Goal: Task Accomplishment & Management: Manage account settings

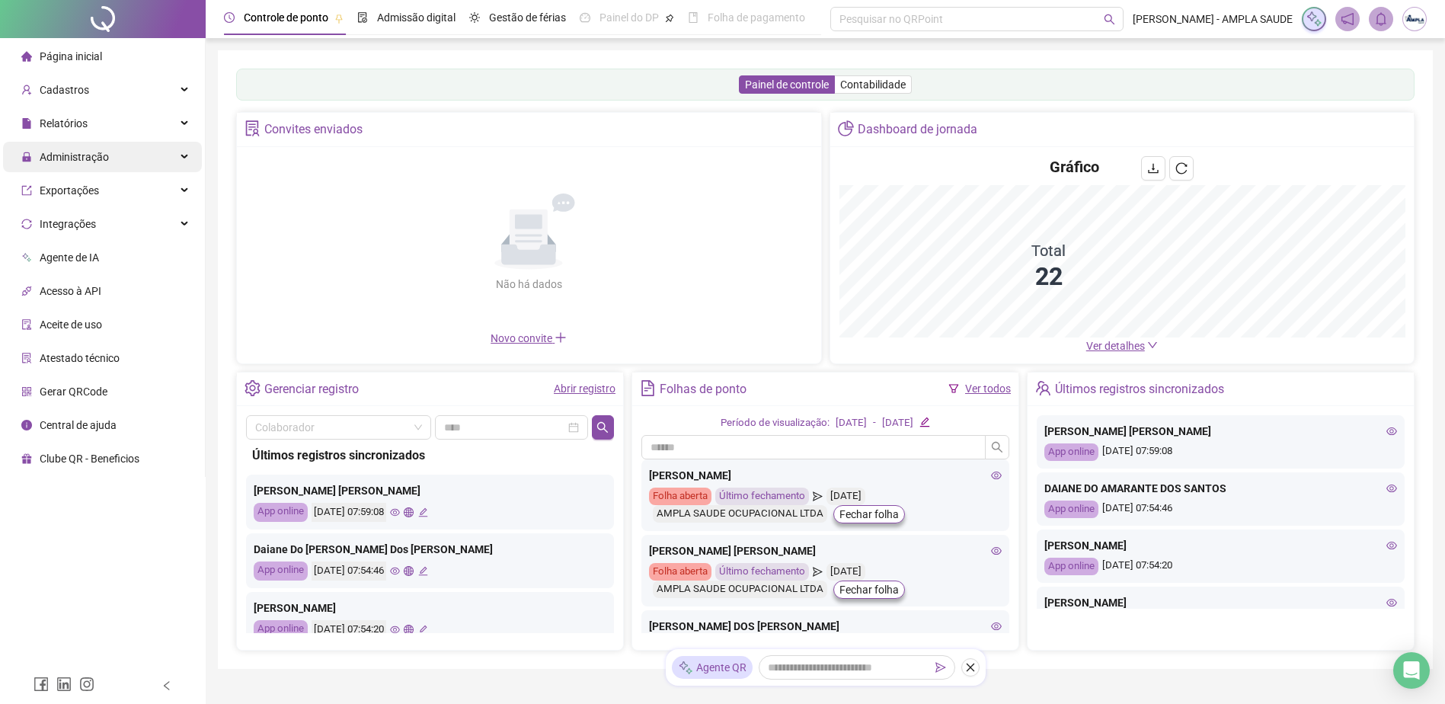
click at [146, 152] on div "Administração" at bounding box center [102, 157] width 199 height 30
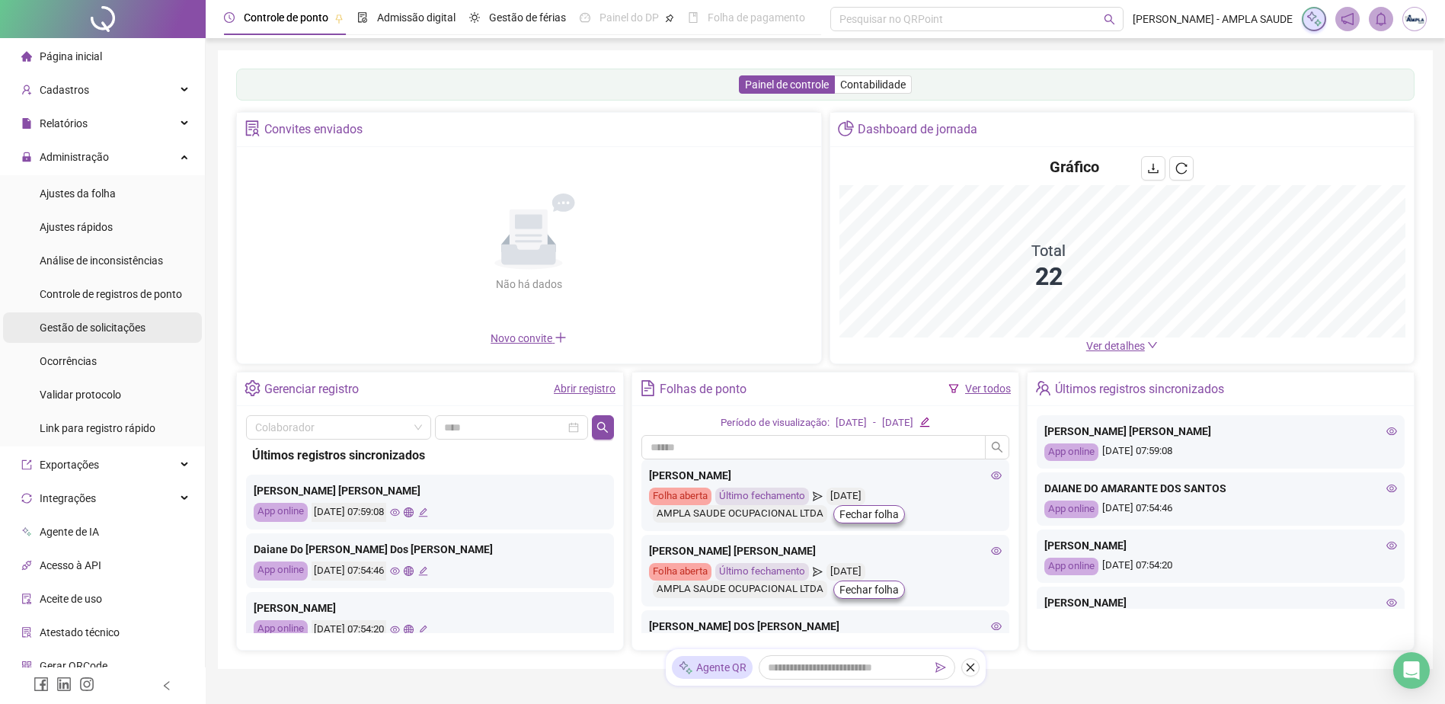
click at [138, 325] on span "Gestão de solicitações" at bounding box center [93, 328] width 106 height 12
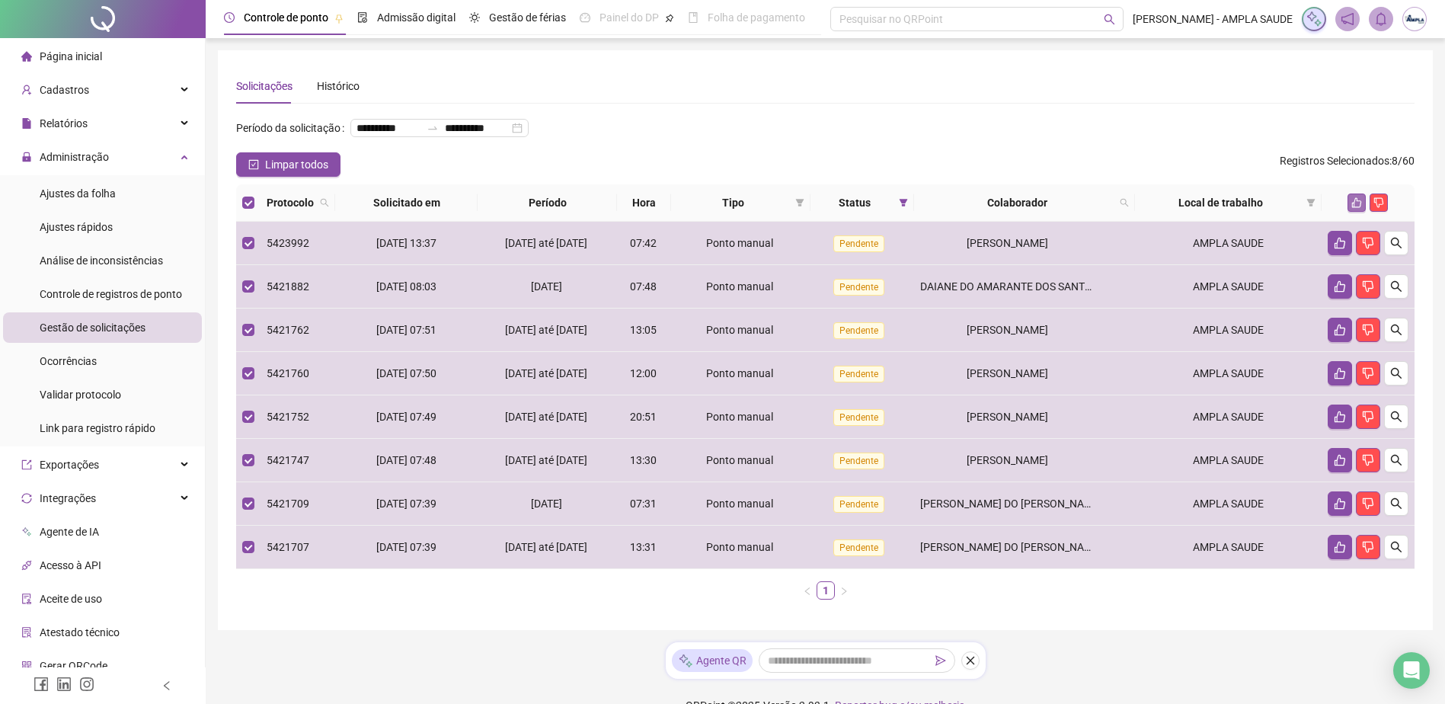
click at [1354, 208] on icon "like" at bounding box center [1357, 202] width 11 height 11
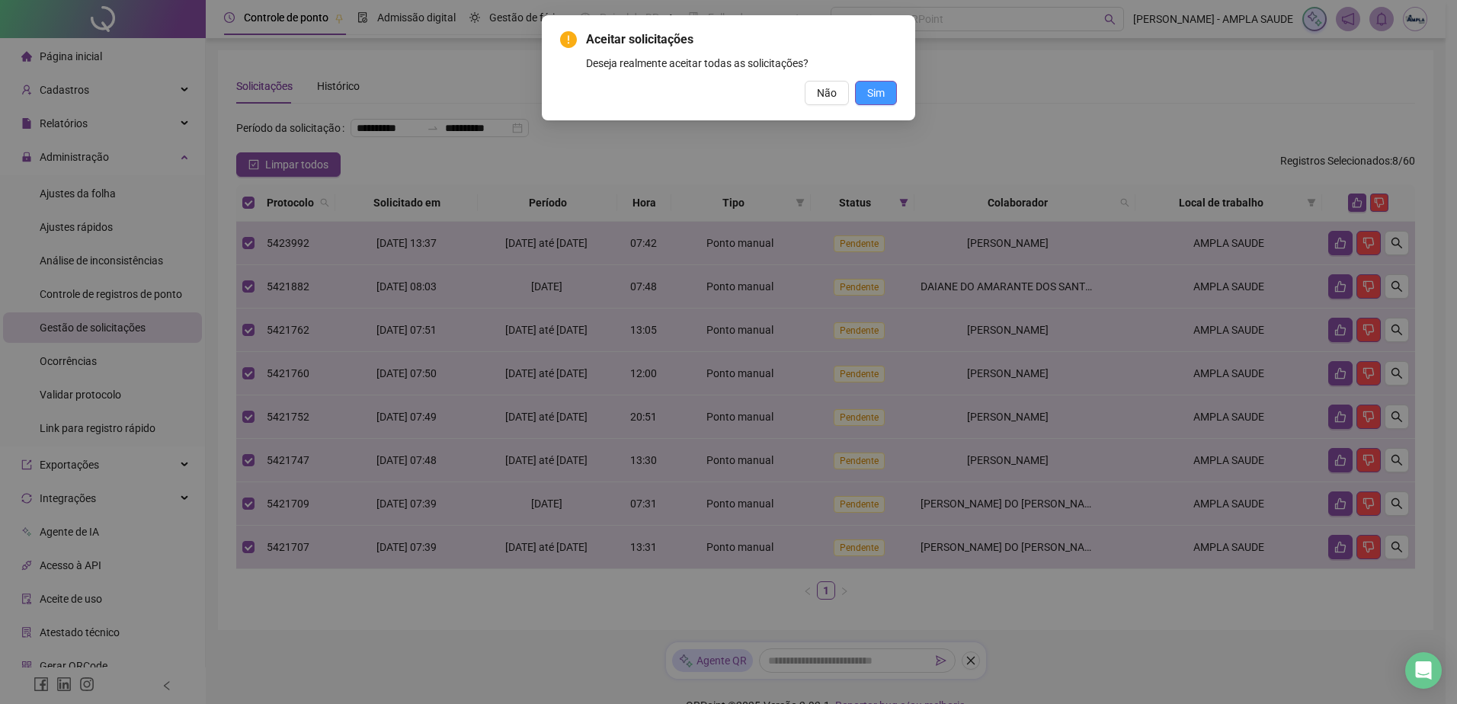
click at [867, 87] on span "Sim" at bounding box center [876, 93] width 18 height 17
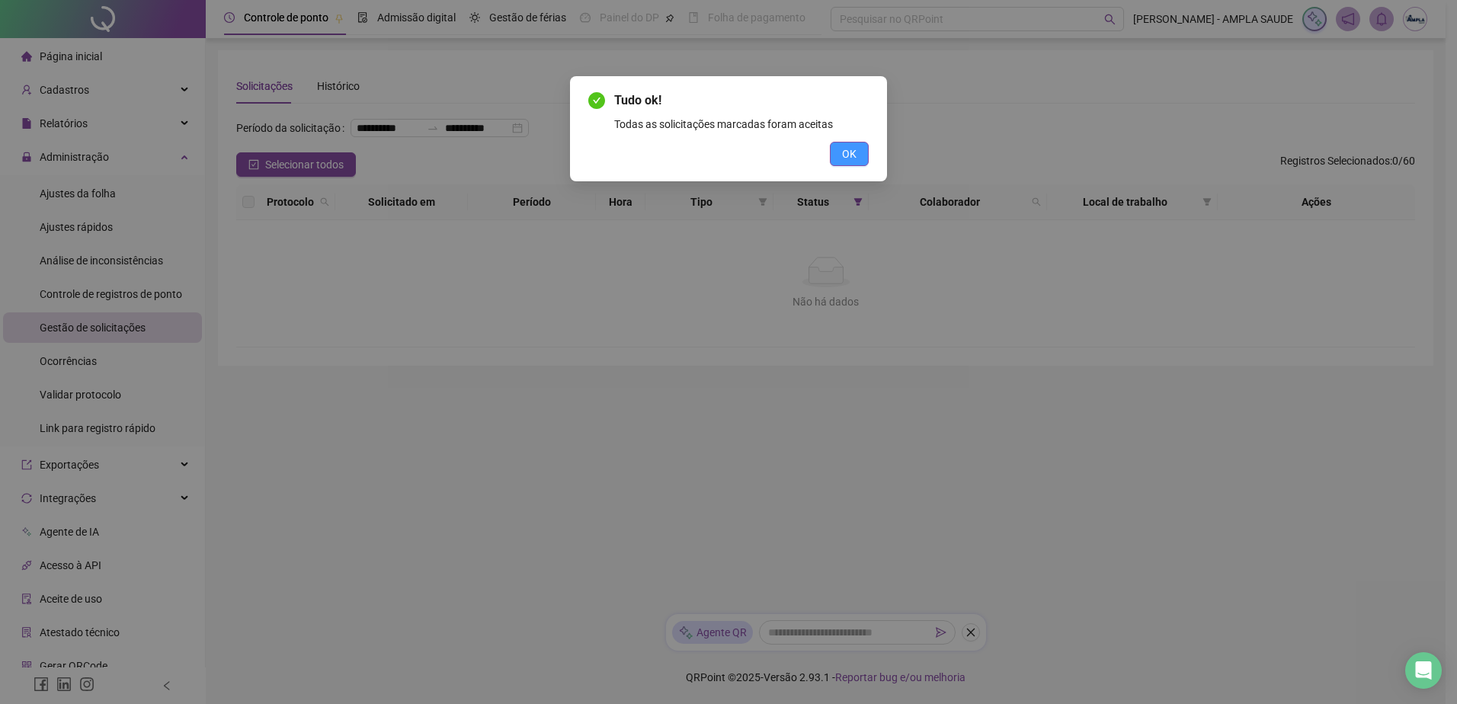
click at [856, 152] on span "OK" at bounding box center [849, 154] width 14 height 17
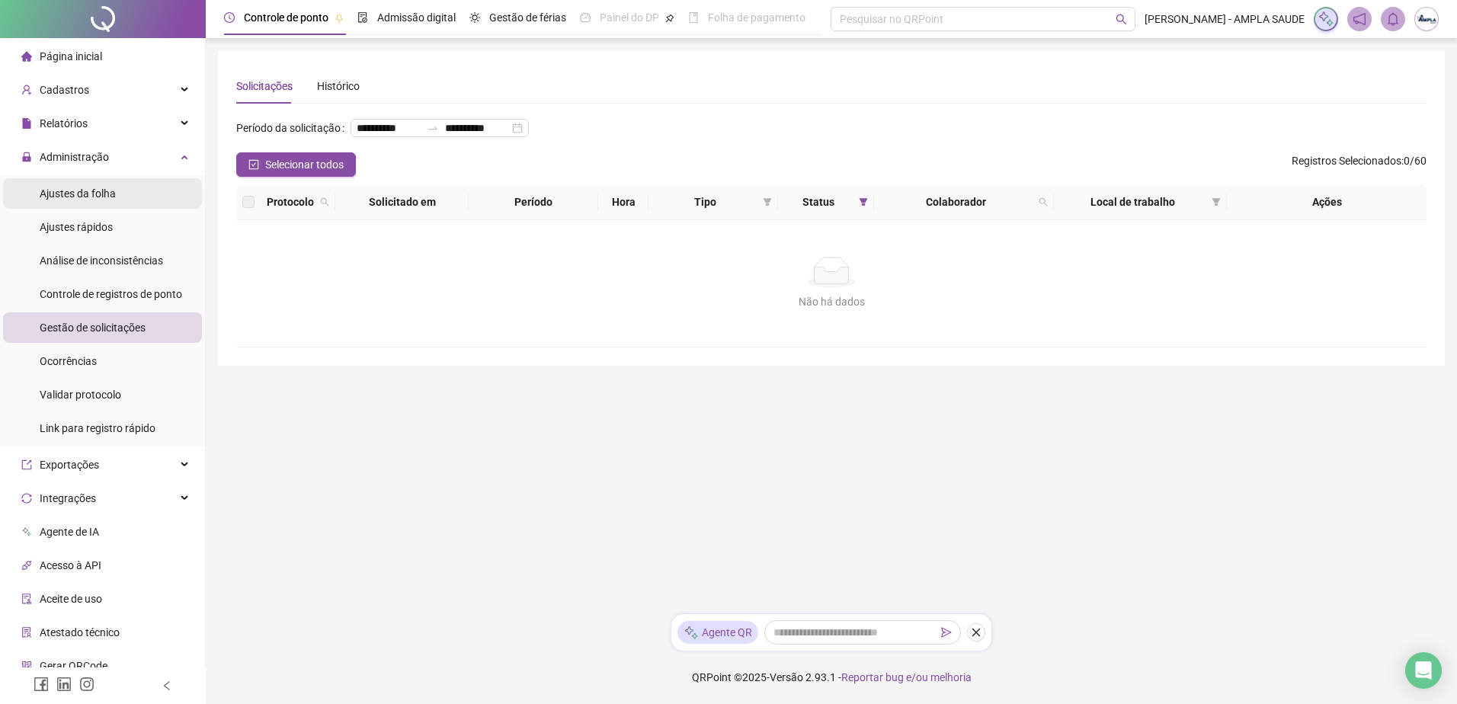
click at [84, 190] on span "Ajustes da folha" at bounding box center [78, 193] width 76 height 12
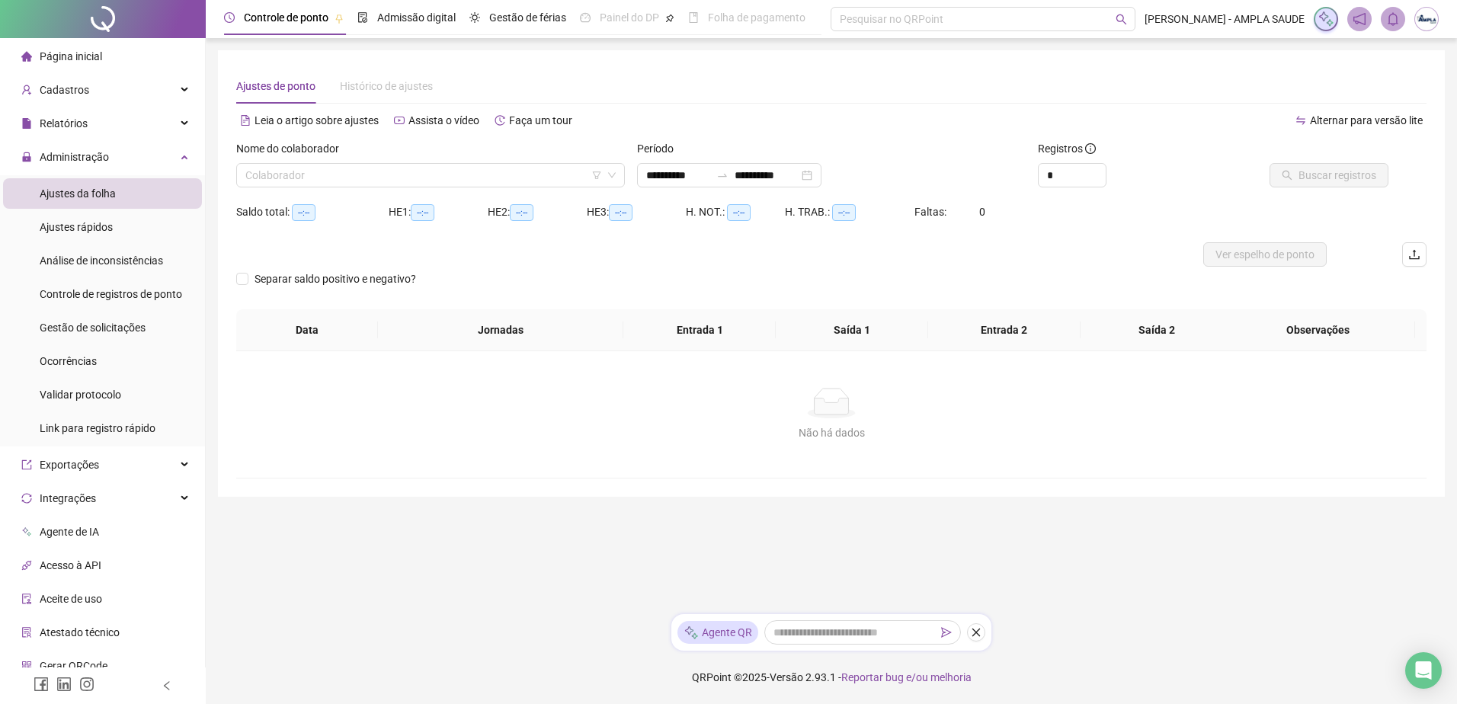
type input "**********"
click at [322, 180] on input "search" at bounding box center [423, 175] width 357 height 23
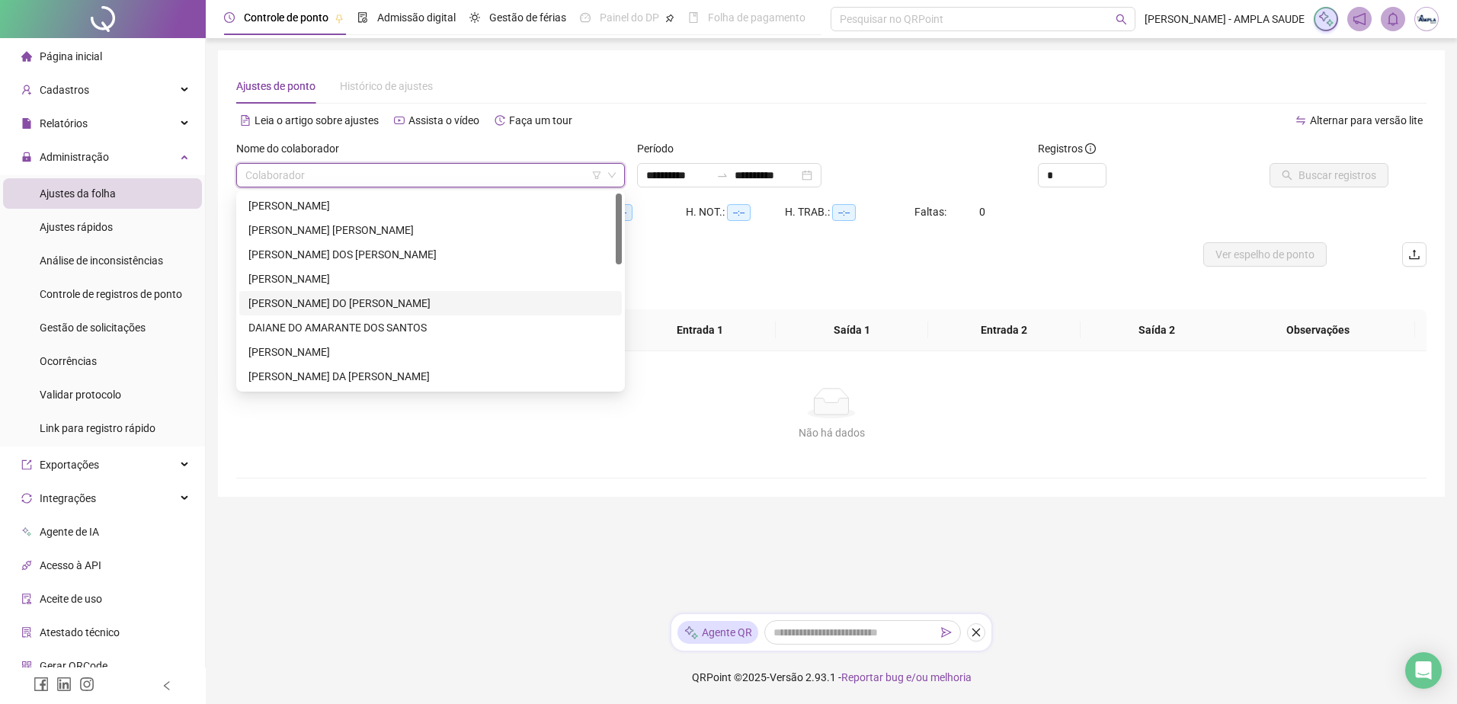
click at [312, 301] on div "[PERSON_NAME] DO [PERSON_NAME]" at bounding box center [430, 303] width 364 height 17
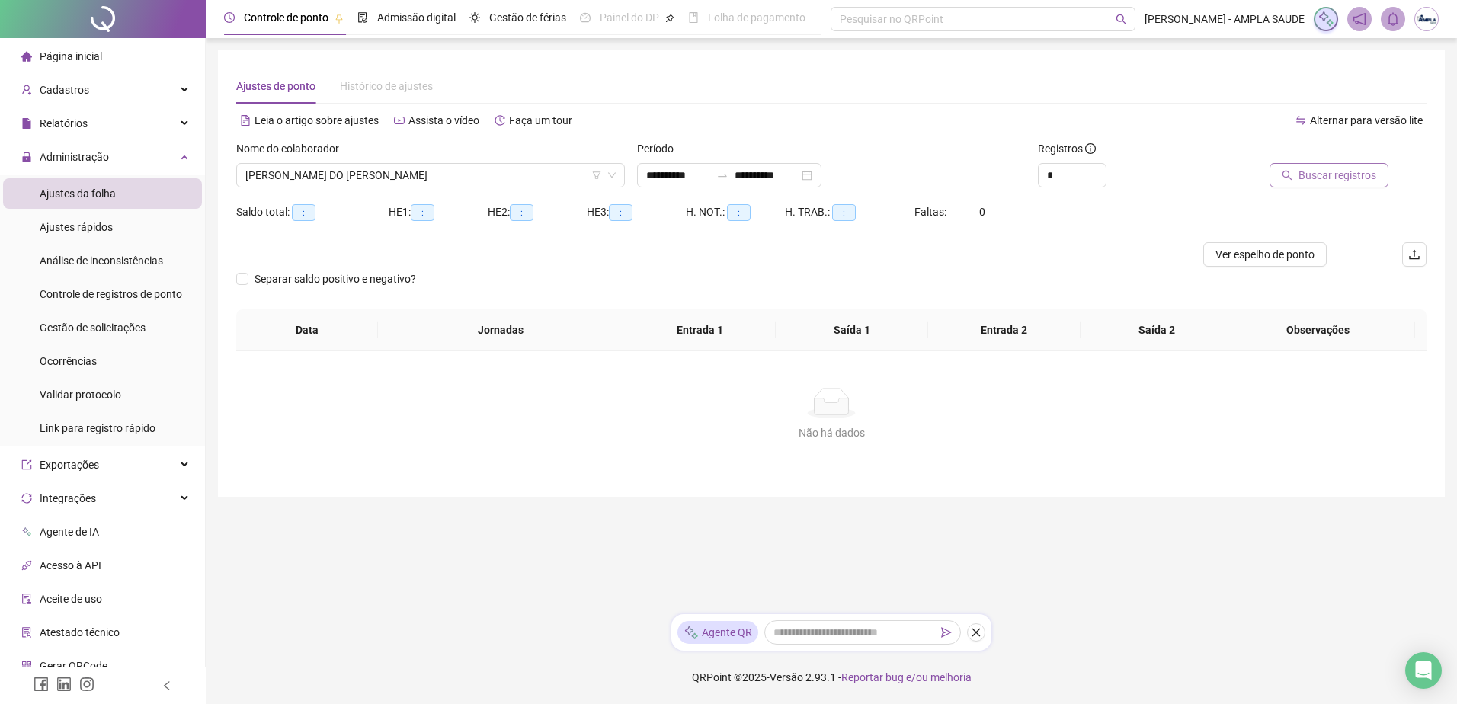
click at [1306, 167] on span "Buscar registros" at bounding box center [1337, 175] width 78 height 17
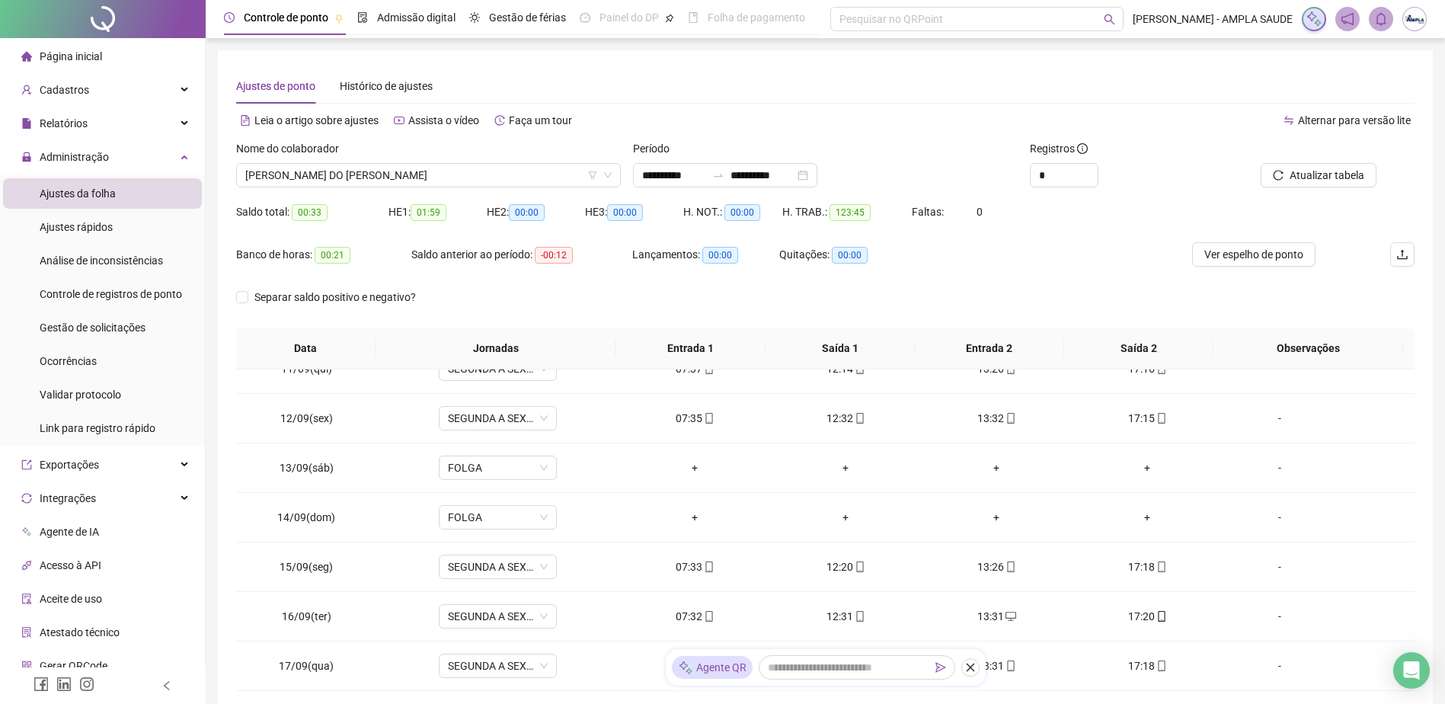
scroll to position [566, 0]
click at [491, 168] on span "[PERSON_NAME] DO [PERSON_NAME]" at bounding box center [428, 175] width 366 height 23
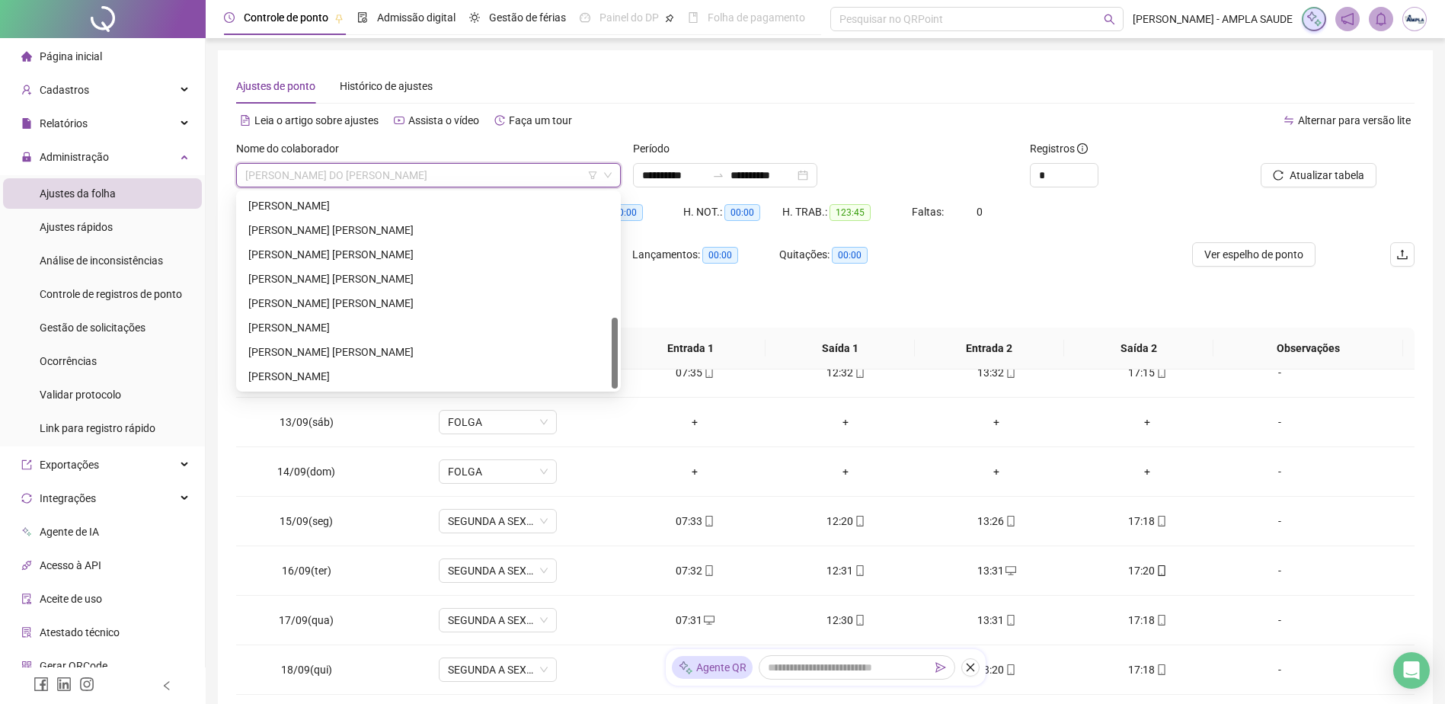
scroll to position [341, 0]
drag, startPoint x: 617, startPoint y: 242, endPoint x: 394, endPoint y: 366, distance: 255.1
click at [604, 380] on div "[PERSON_NAME] [PERSON_NAME] [PERSON_NAME] [PERSON_NAME] [PERSON_NAME] [PERSON_N…" at bounding box center [428, 291] width 379 height 195
click at [336, 352] on div "[PERSON_NAME] [PERSON_NAME]" at bounding box center [428, 352] width 360 height 17
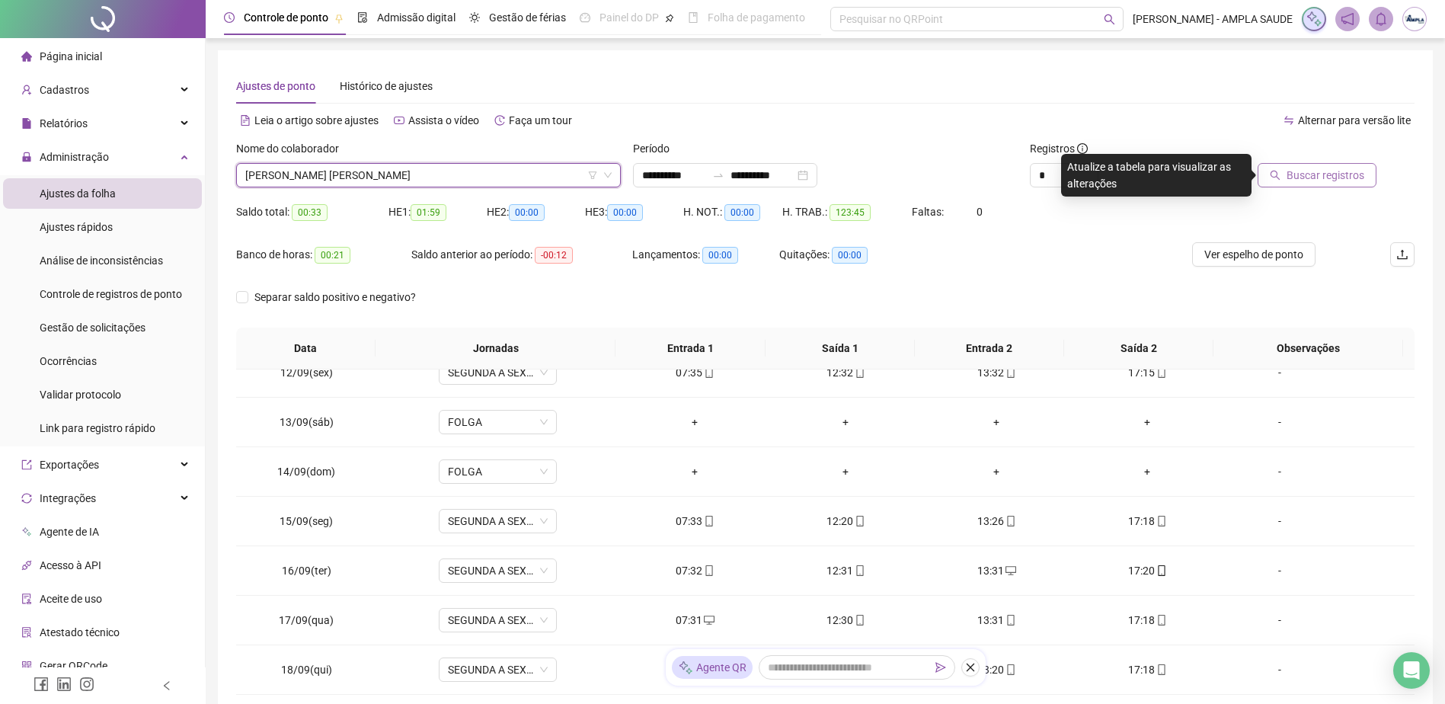
click at [1321, 174] on span "Buscar registros" at bounding box center [1326, 175] width 78 height 17
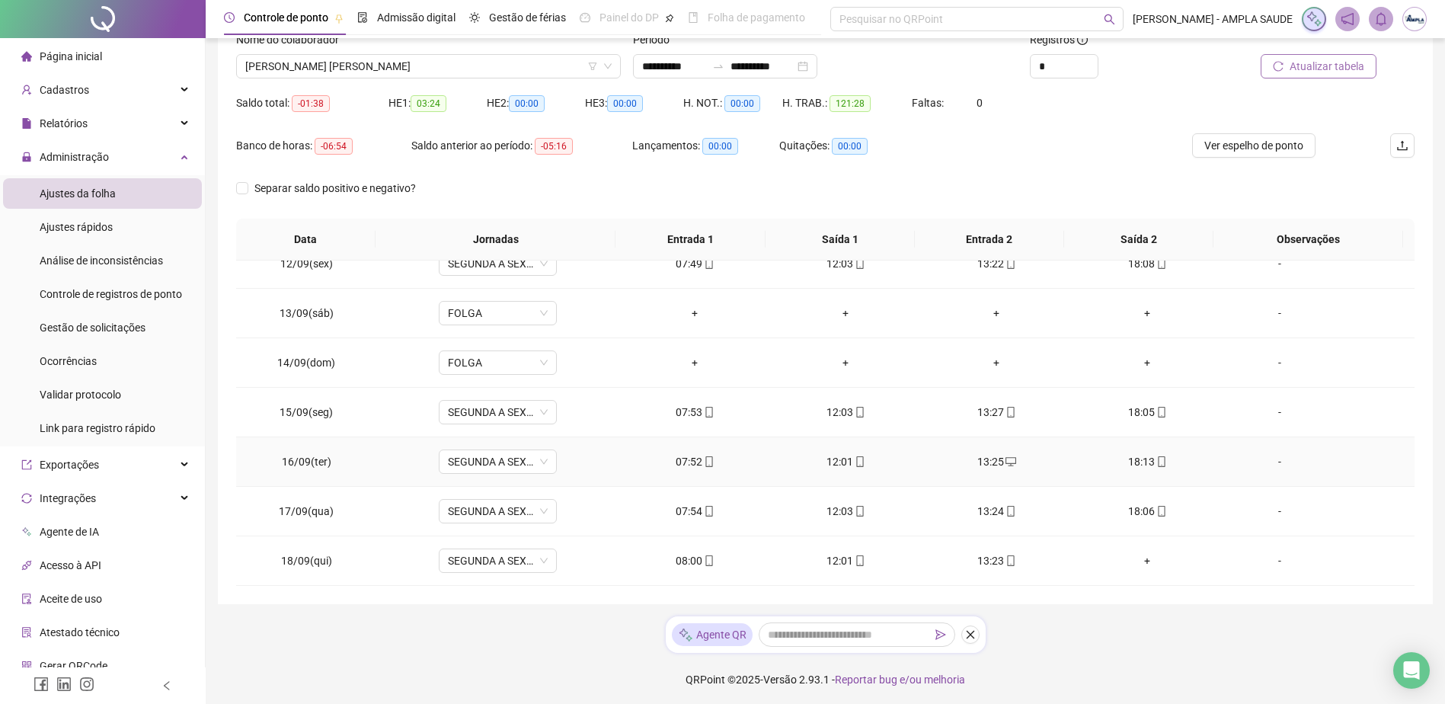
scroll to position [111, 0]
click at [1137, 561] on div "+" at bounding box center [1147, 558] width 126 height 17
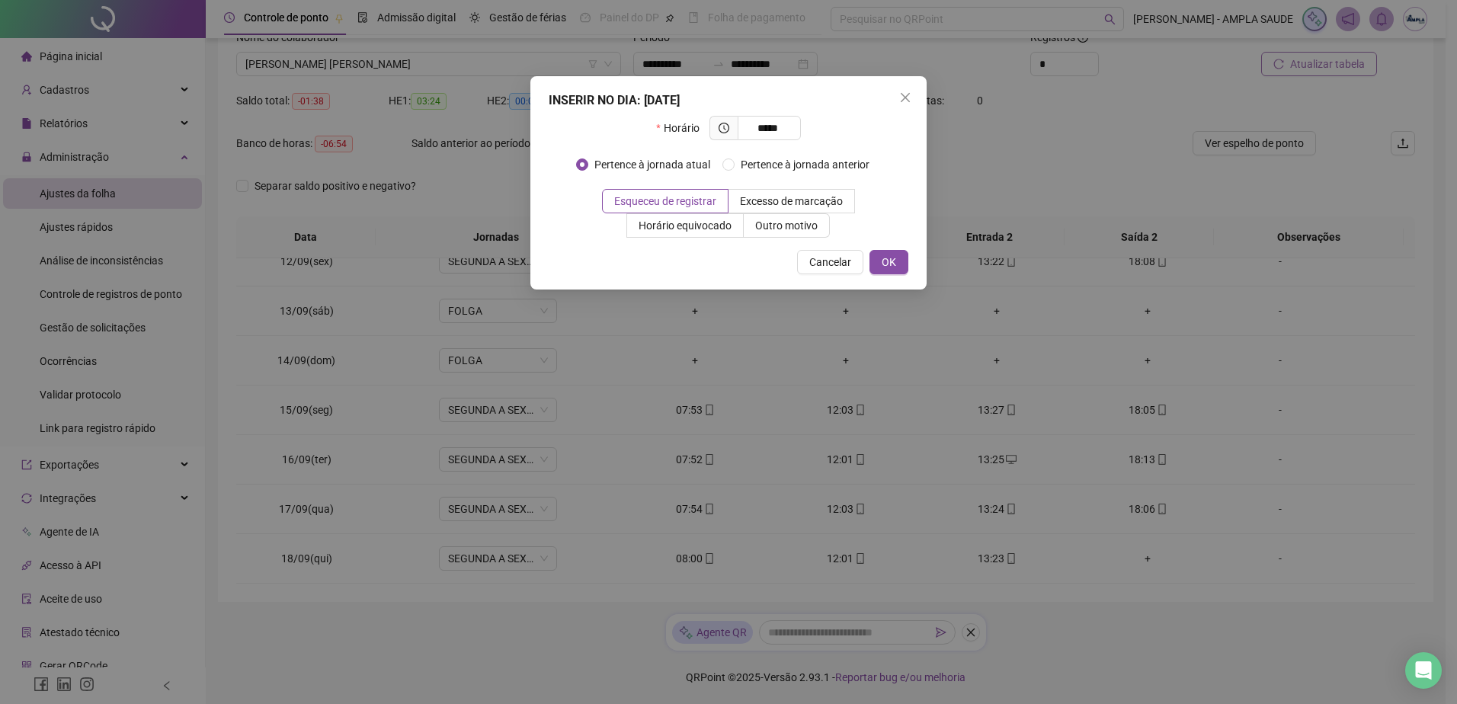
type input "*****"
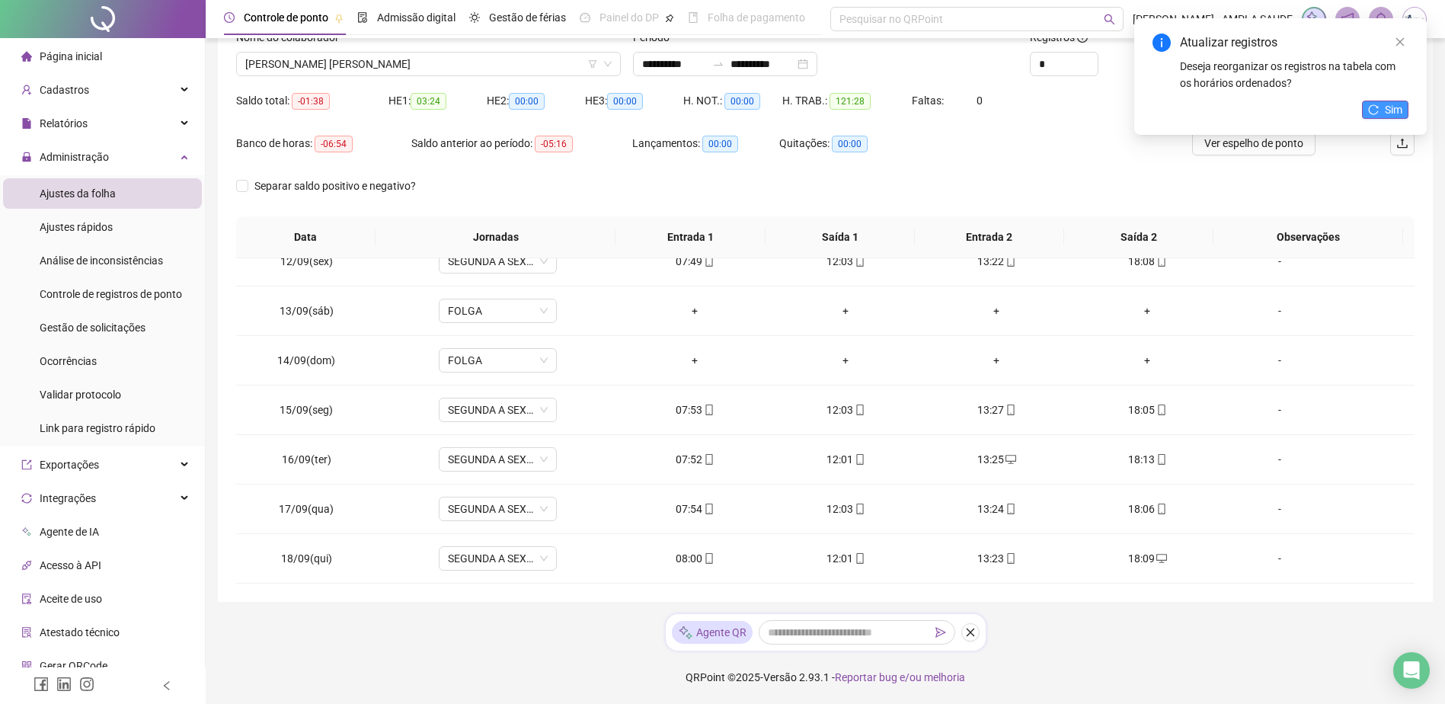
click at [1365, 105] on button "Sim" at bounding box center [1385, 110] width 46 height 18
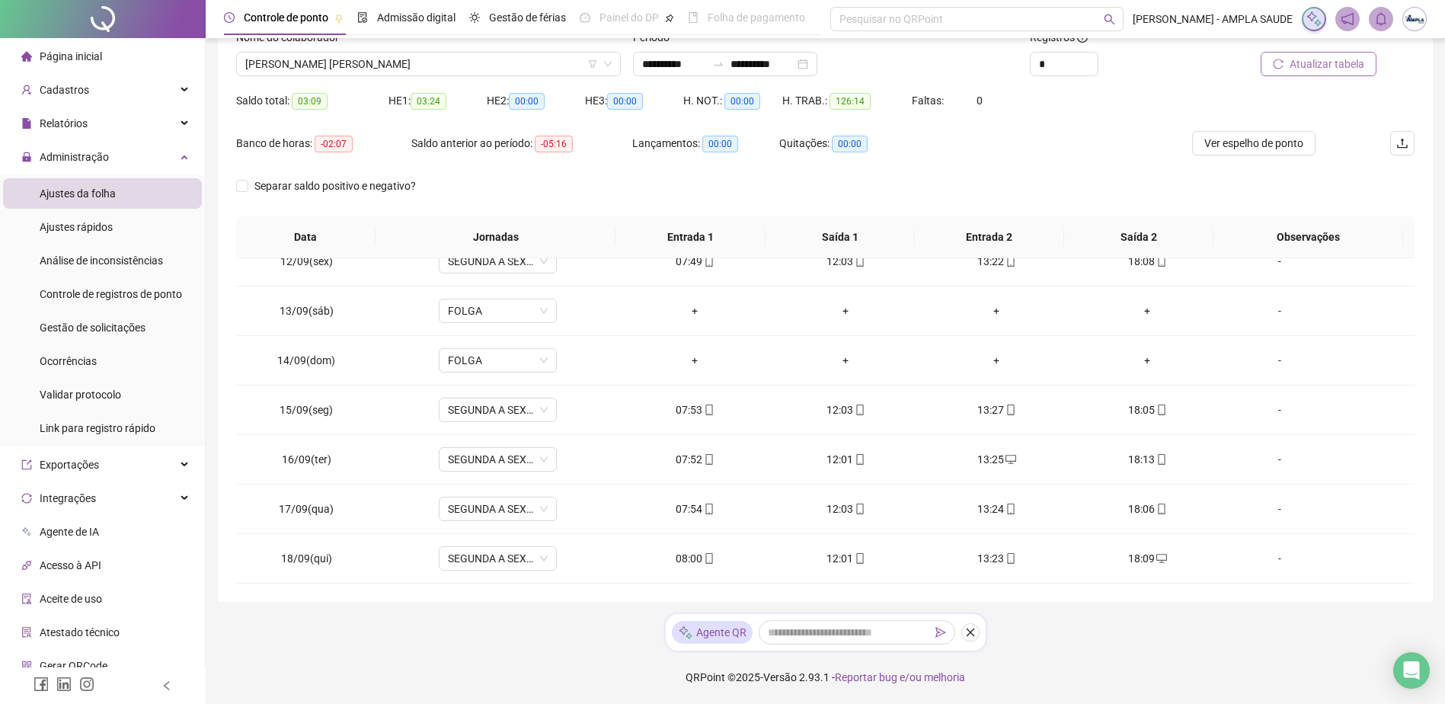
click at [101, 6] on div at bounding box center [103, 19] width 206 height 38
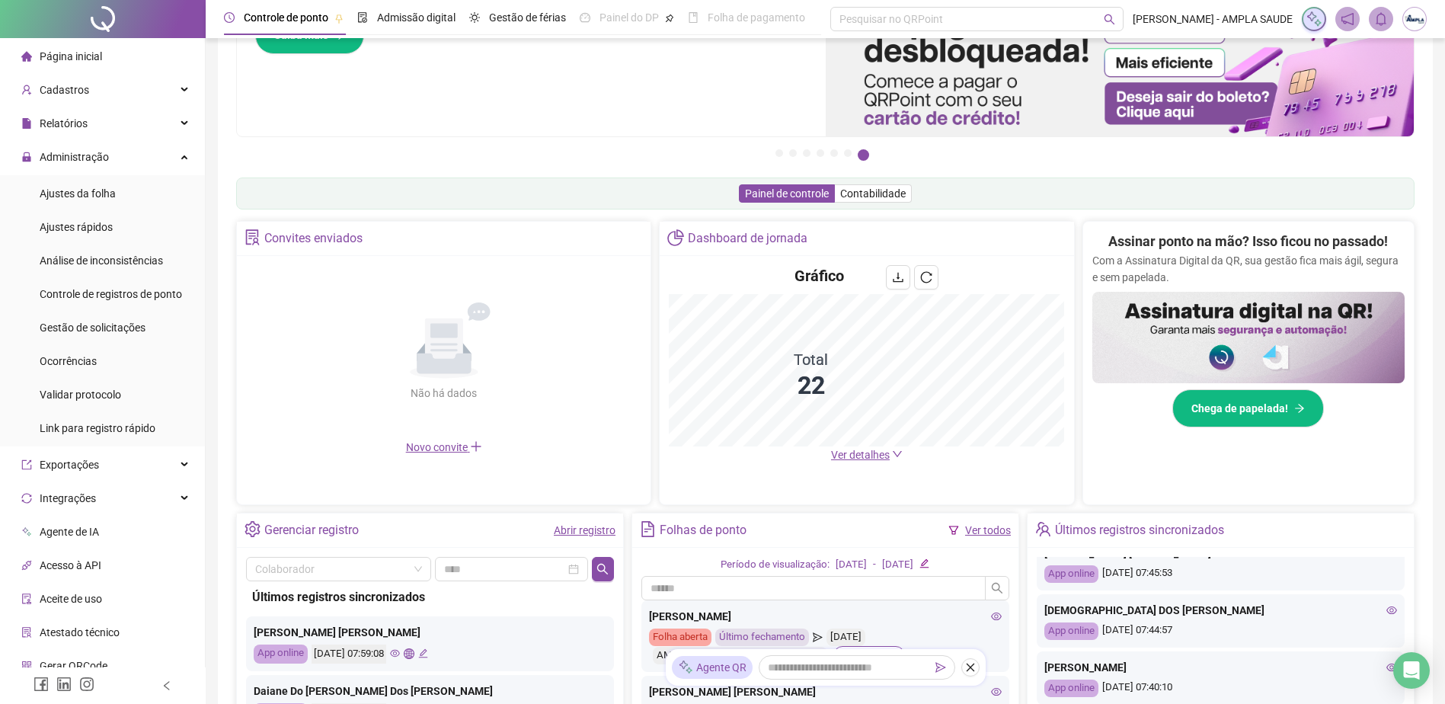
scroll to position [143, 0]
